Goal: Information Seeking & Learning: Learn about a topic

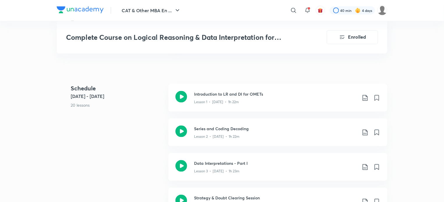
scroll to position [333, 0]
click at [239, 161] on h3 "Data Interpretations - Part I" at bounding box center [275, 163] width 163 height 6
